Goal: Task Accomplishment & Management: Complete application form

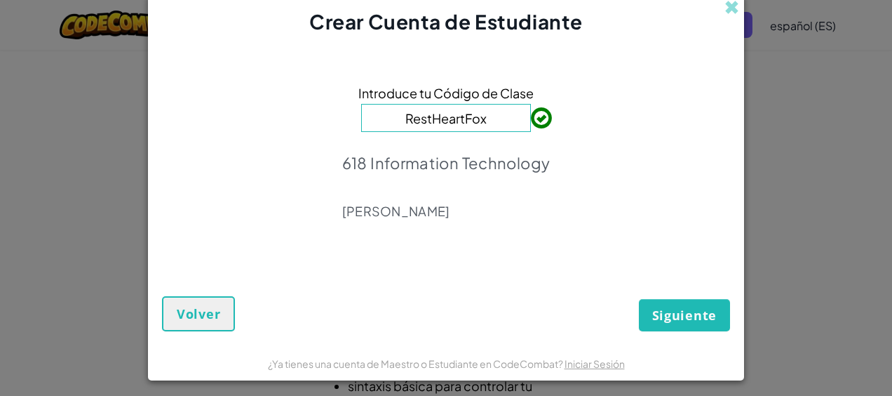
click at [630, 180] on div "Introduce tu Código de Clase RestHeartFox 618 Information Technology [PERSON_NA…" at bounding box center [446, 156] width 568 height 213
click at [473, 125] on input "RestHeartFox" at bounding box center [446, 118] width 170 height 28
click at [513, 177] on div "618 Information Technology [PERSON_NAME]" at bounding box center [446, 186] width 208 height 86
click at [696, 313] on span "Siguiente" at bounding box center [684, 314] width 65 height 17
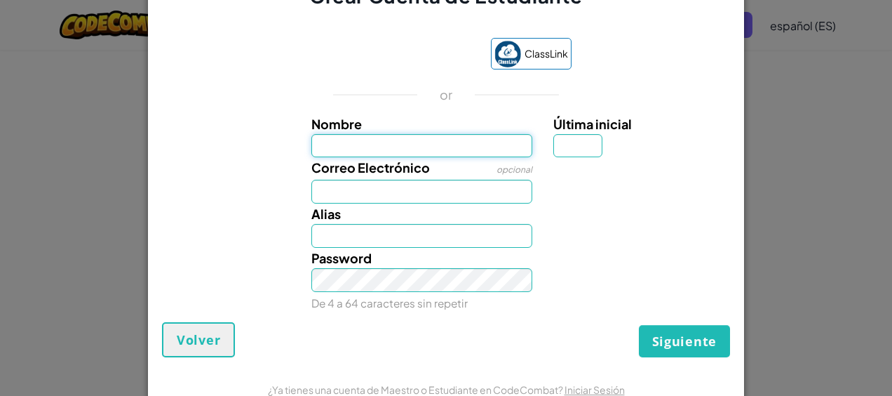
click at [460, 146] on input "Nombre" at bounding box center [422, 146] width 222 height 24
type input "Jesús Francisco"
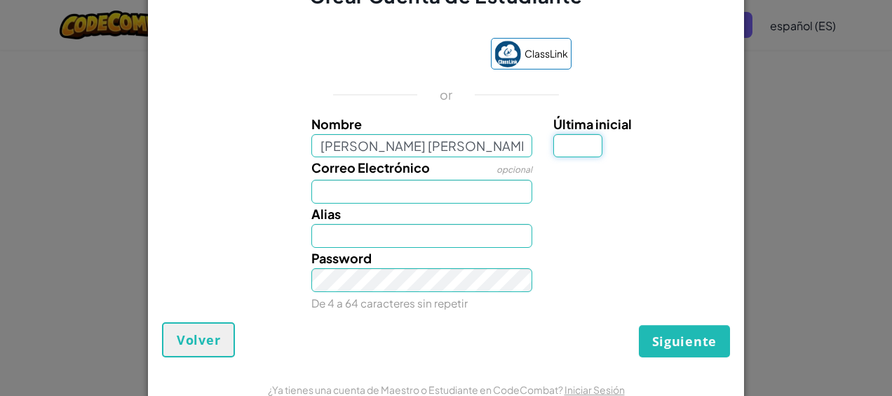
type input "O"
type input "al07138943@tecmilenio.mx"
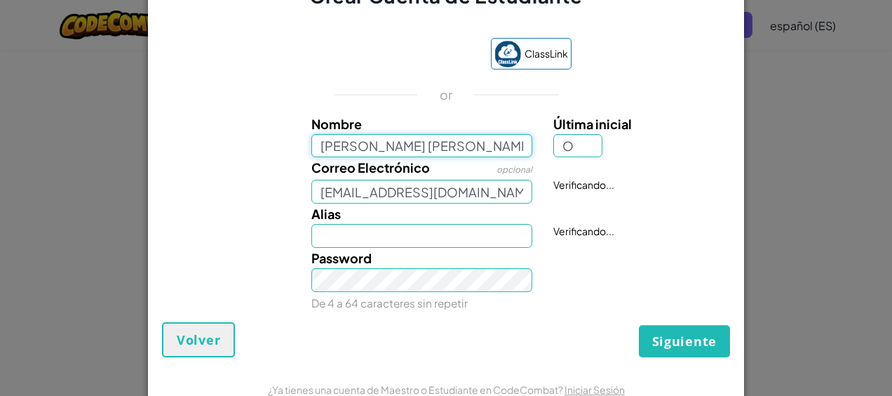
type input "Jesús FranciscoO"
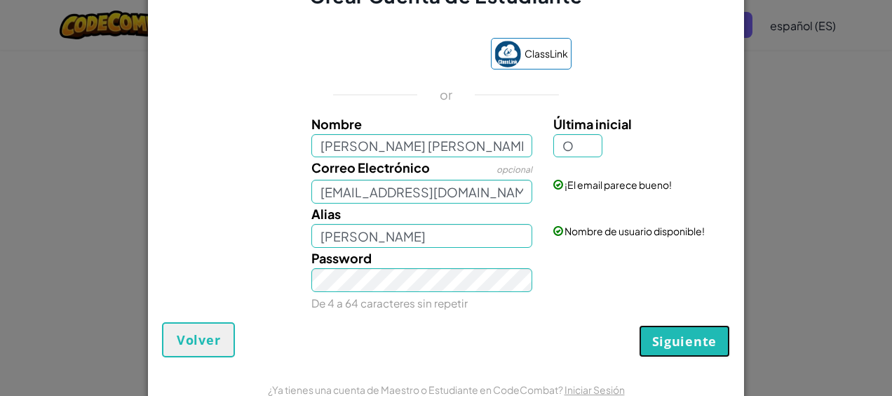
click at [707, 338] on span "Siguiente" at bounding box center [684, 340] width 65 height 17
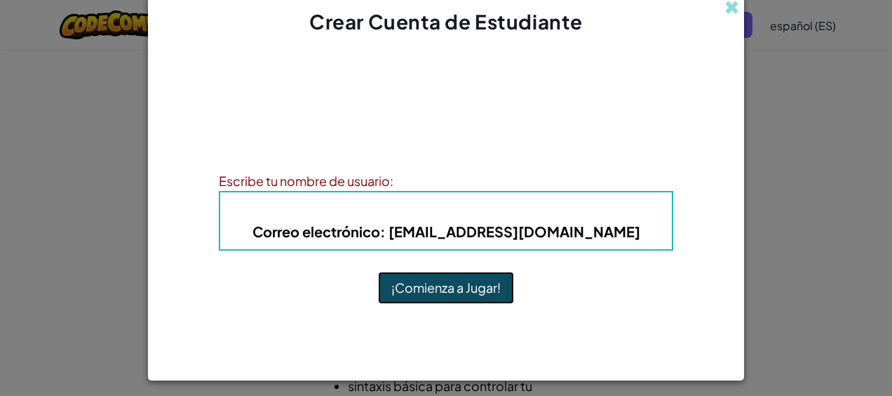
click at [405, 292] on button "¡Comienza a Jugar!" at bounding box center [446, 287] width 136 height 32
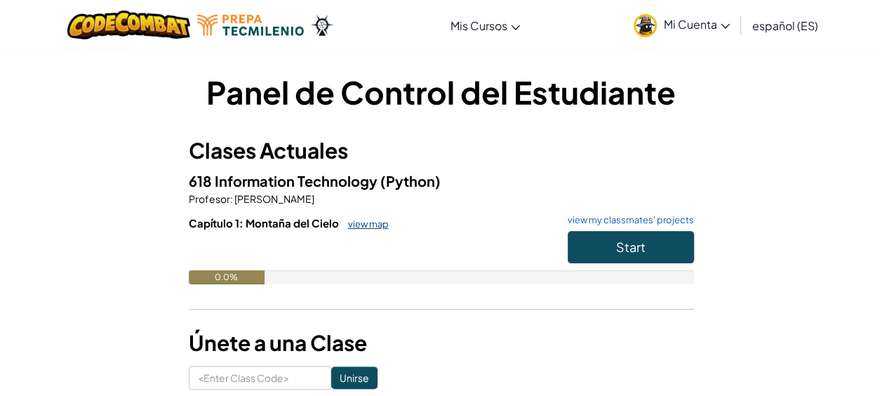
click at [370, 224] on link "view map" at bounding box center [365, 223] width 48 height 11
click at [436, 210] on div "618 Information Technology (Python) Profesor : [PERSON_NAME] Capítulo 1: Montañ…" at bounding box center [441, 237] width 505 height 135
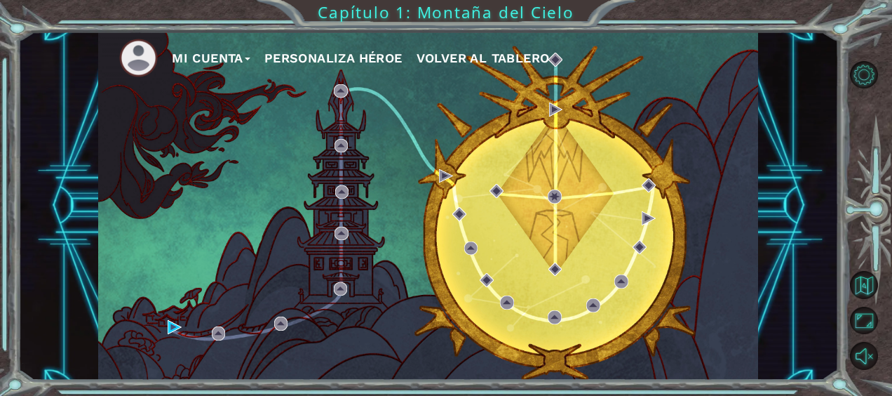
click at [346, 15] on div "Mi Cuenta Personaliza Héroe Volver al Tablero Capítulo 1: Montaña del Cielo" at bounding box center [446, 198] width 892 height 396
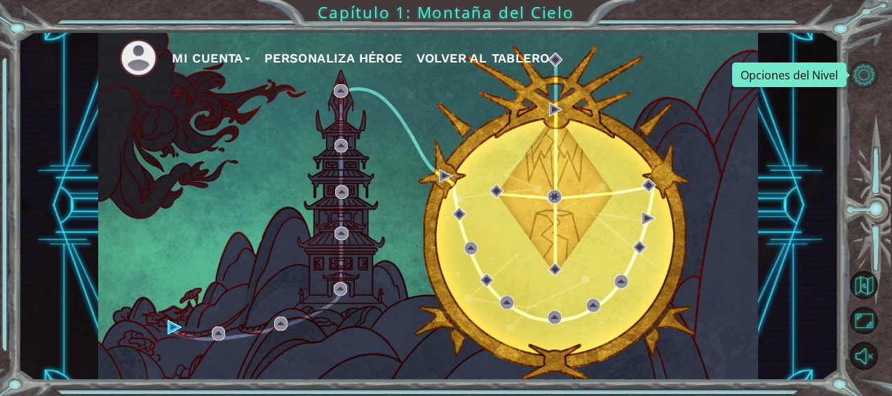
click at [862, 83] on button "Opciones del Nivel" at bounding box center [863, 74] width 27 height 27
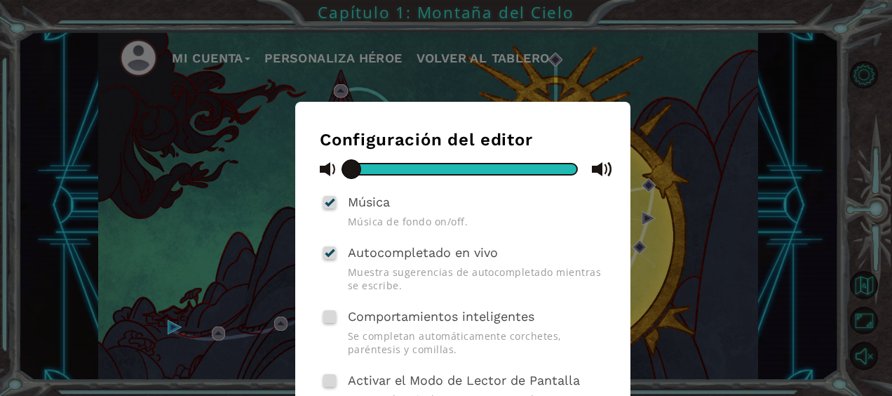
click at [691, 210] on div "Configuración del editor Música Música de fondo on/off. Autocompletado en vivo …" at bounding box center [446, 198] width 892 height 396
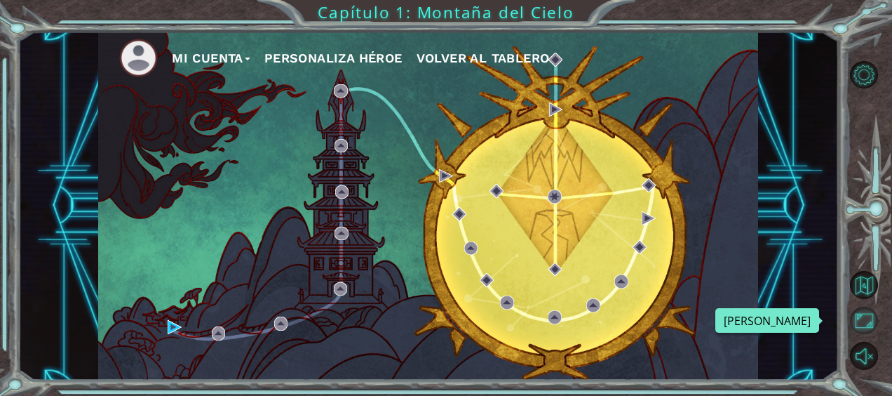
click at [871, 317] on button "Maximizar Navegador" at bounding box center [863, 319] width 27 height 27
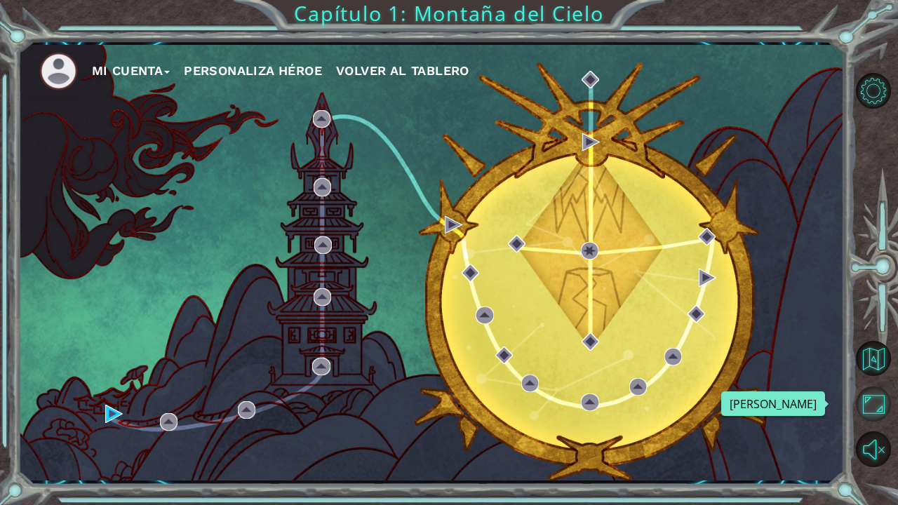
click at [876, 395] on button "Maximizar Navegador" at bounding box center [873, 403] width 35 height 35
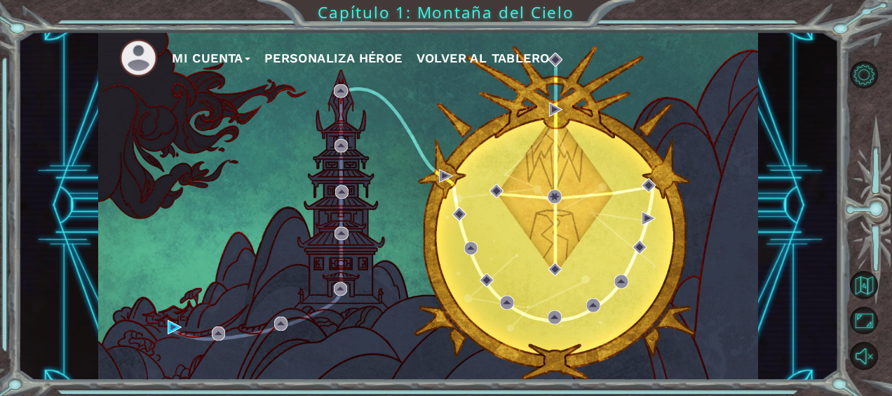
click at [199, 52] on button "Mi Cuenta" at bounding box center [211, 58] width 79 height 21
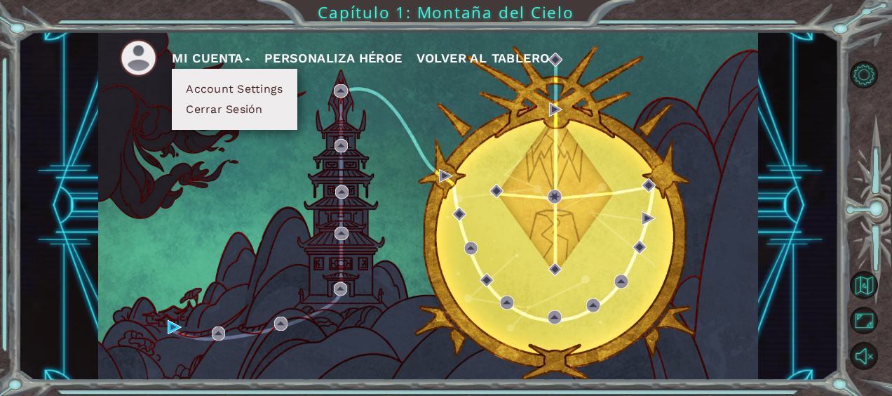
click at [154, 50] on img at bounding box center [138, 58] width 39 height 39
click at [139, 56] on img at bounding box center [138, 58] width 39 height 39
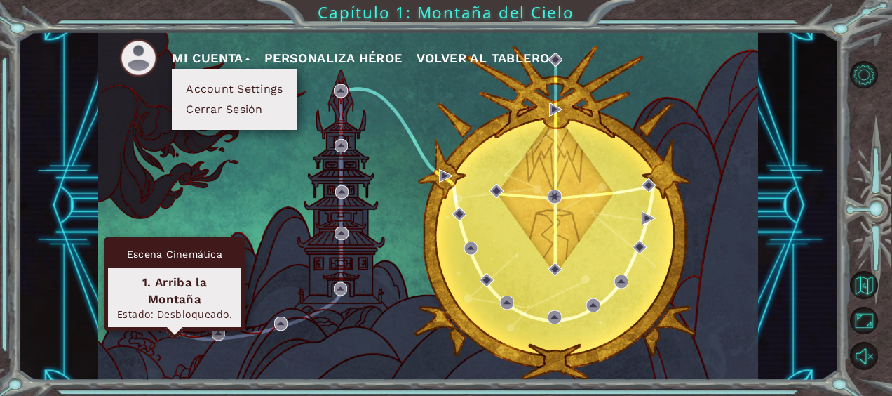
click at [168, 320] on img at bounding box center [175, 327] width 14 height 14
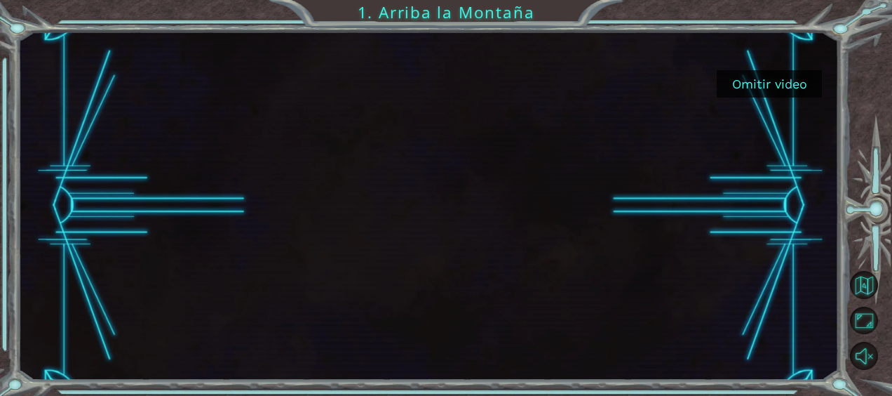
click at [581, 154] on div at bounding box center [428, 206] width 619 height 348
